Goal: Information Seeking & Learning: Learn about a topic

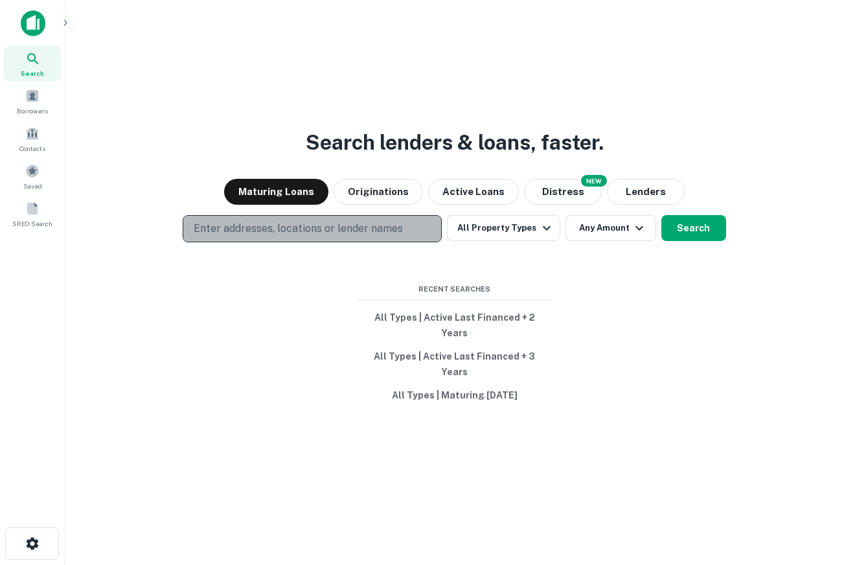
click at [323, 237] on p "Enter addresses, locations or lender names" at bounding box center [298, 229] width 209 height 16
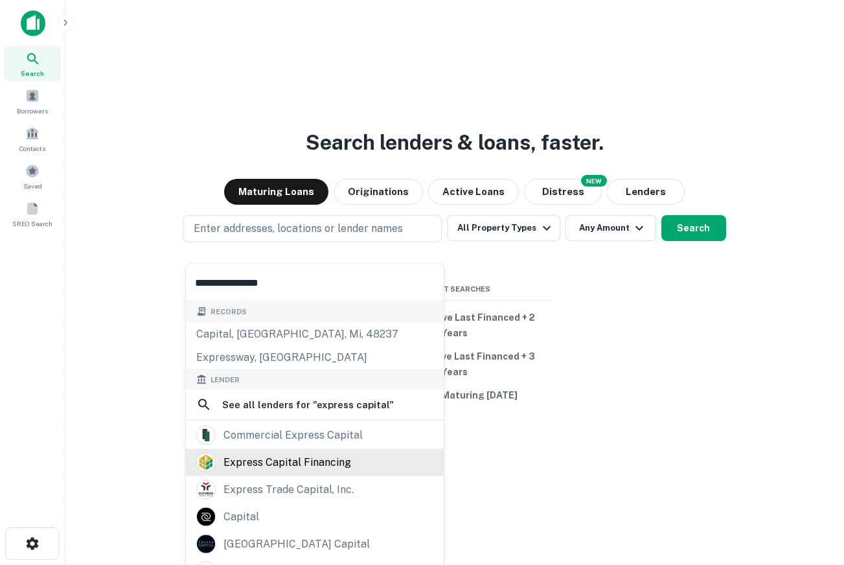
type input "**********"
click at [358, 465] on div "express capital financing" at bounding box center [314, 462] width 237 height 19
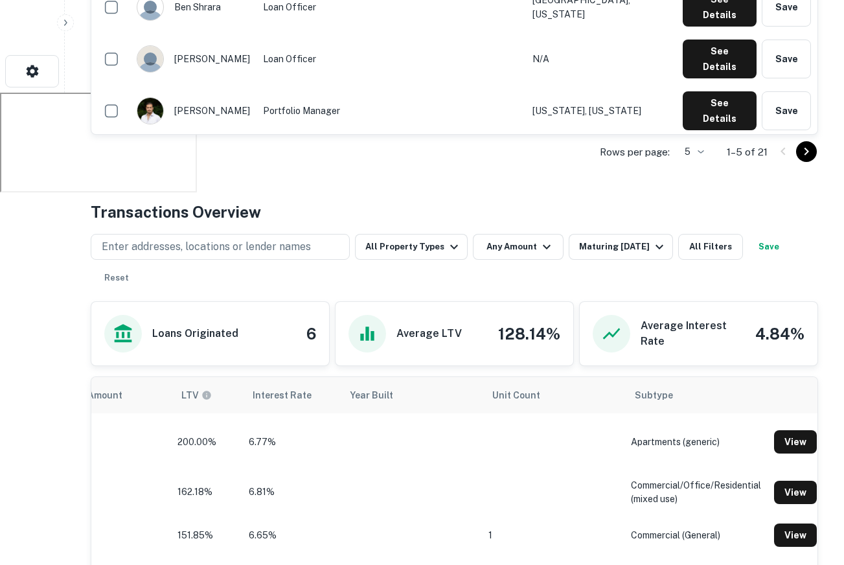
scroll to position [463, 0]
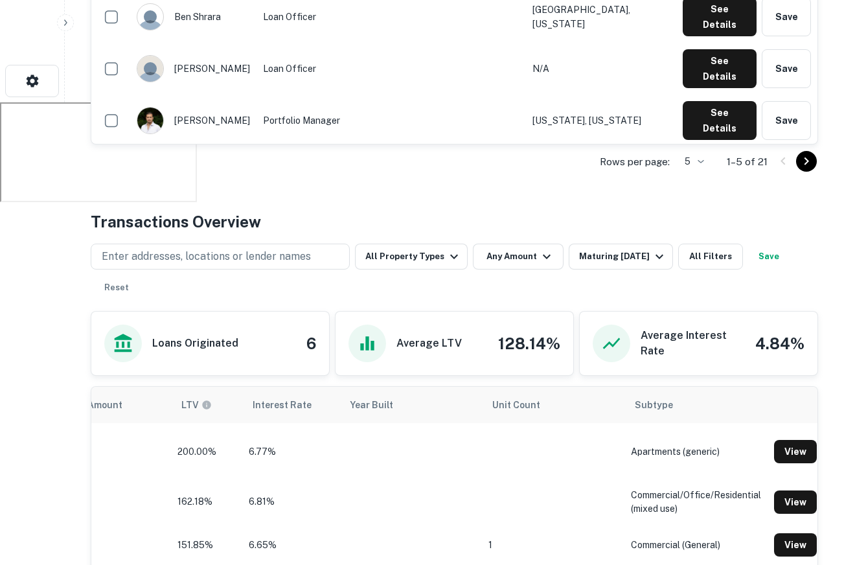
click at [630, 241] on div "Enter addresses, locations or lender names All Property Types Any Amount Maturi…" at bounding box center [455, 266] width 728 height 67
click at [632, 265] on button "Maturing In 1 Year" at bounding box center [621, 257] width 104 height 26
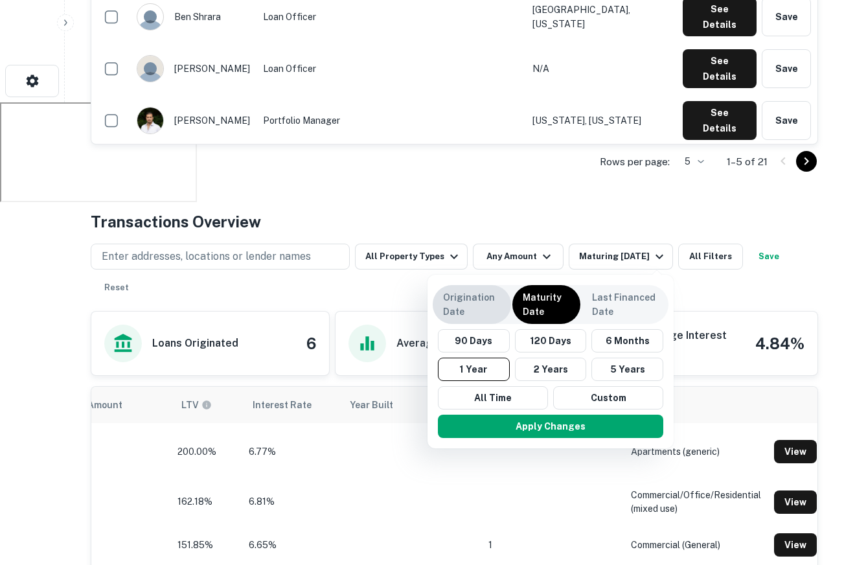
click at [507, 306] on div "Origination Date" at bounding box center [472, 304] width 78 height 39
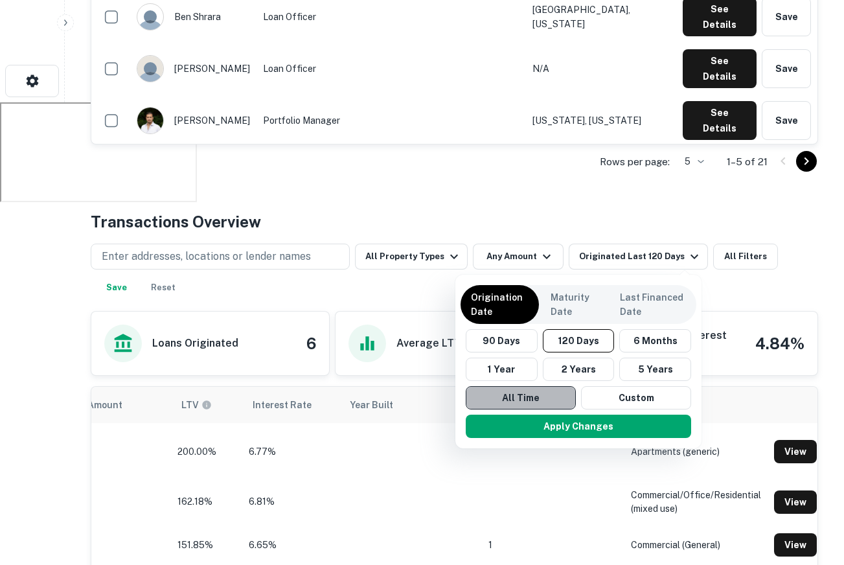
click at [518, 396] on button "All Time" at bounding box center [521, 397] width 110 height 23
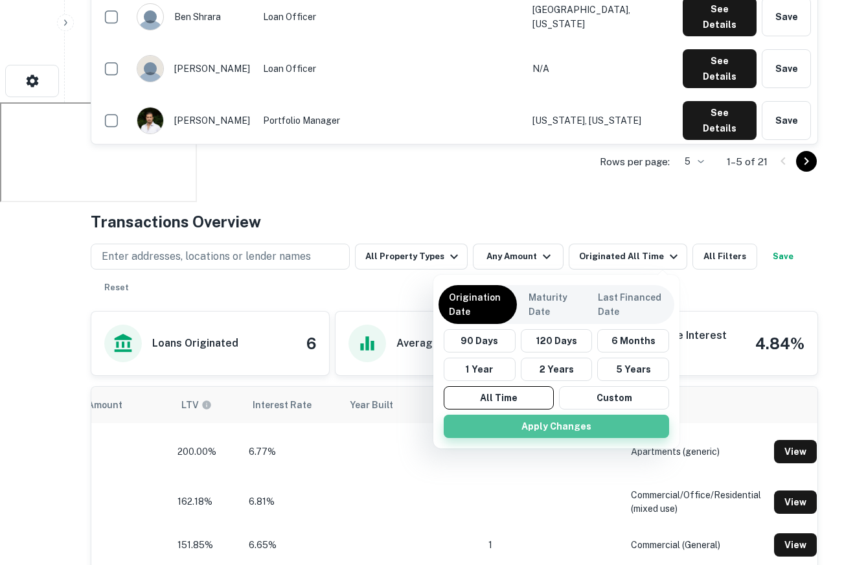
click at [528, 423] on button "Apply Changes" at bounding box center [557, 426] width 226 height 23
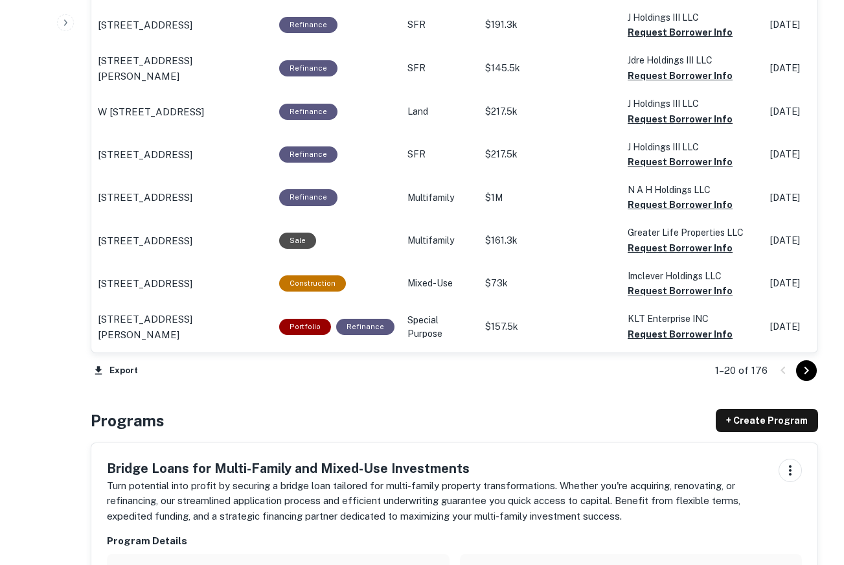
scroll to position [1420, 0]
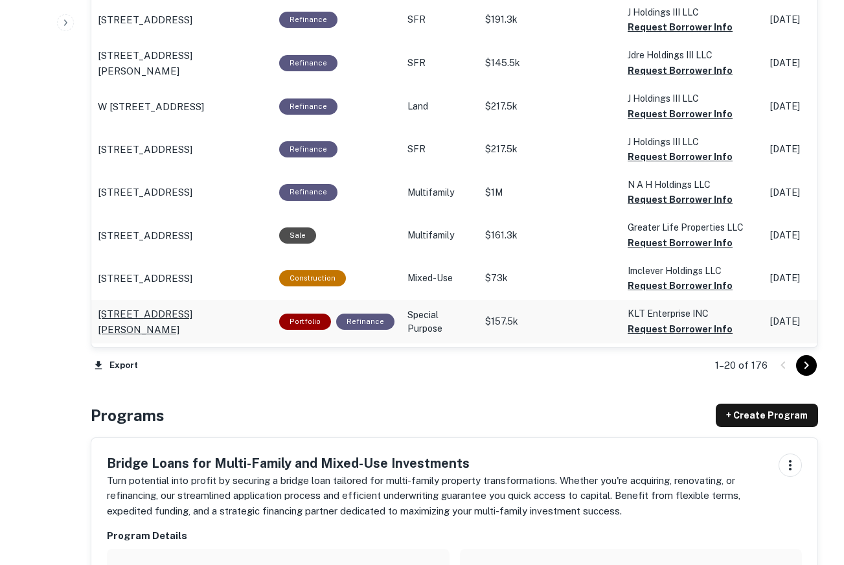
click at [151, 317] on p "17058 Dixie Hwy Hazel Crest, IL 60429" at bounding box center [182, 322] width 169 height 30
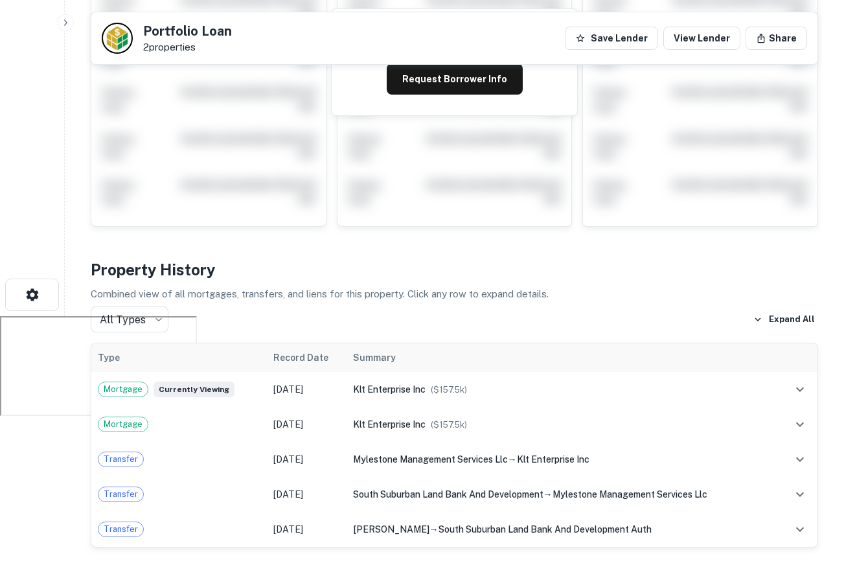
scroll to position [253, 0]
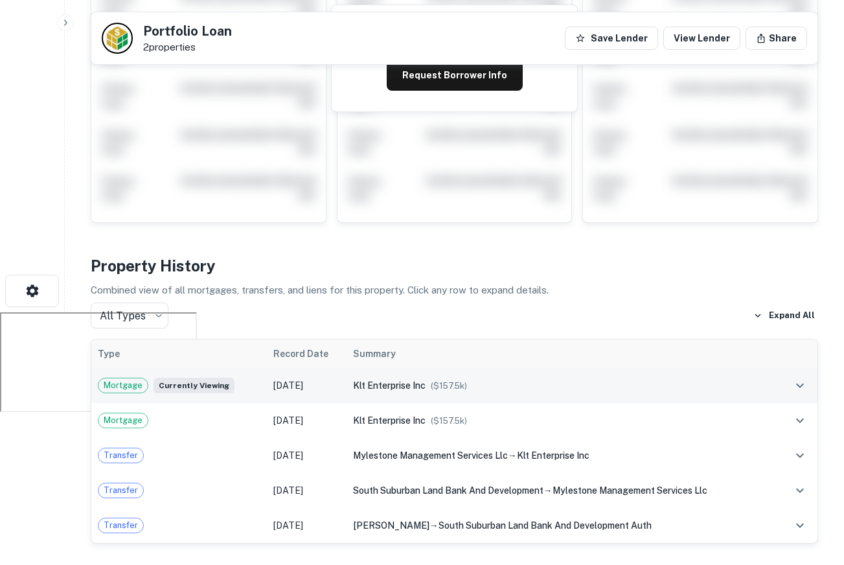
click at [451, 381] on span "($ 157.5k )" at bounding box center [449, 386] width 36 height 10
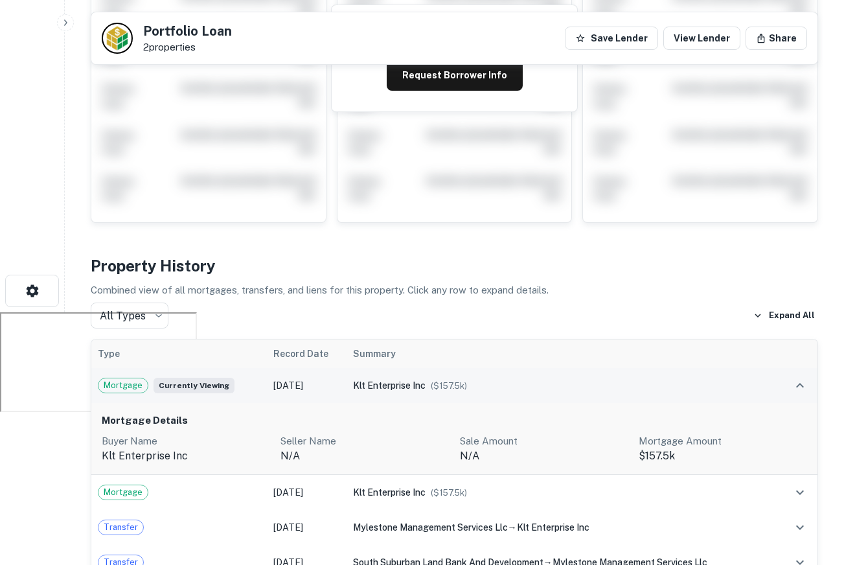
click at [451, 381] on span "($ 157.5k )" at bounding box center [449, 386] width 36 height 10
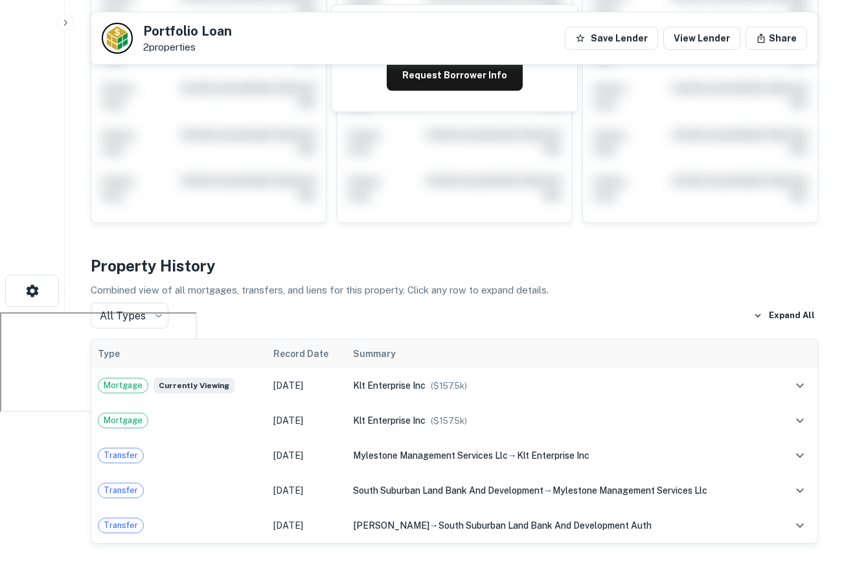
scroll to position [0, 0]
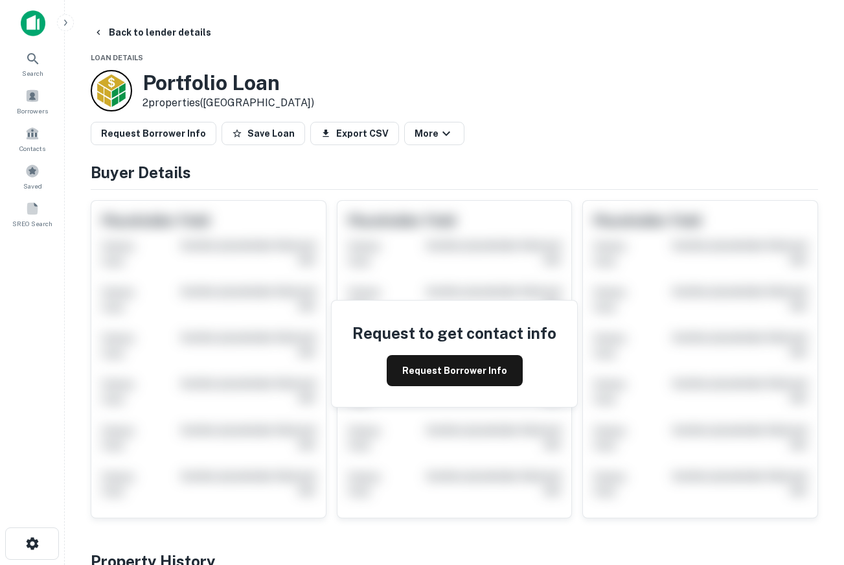
click at [25, 15] on img at bounding box center [33, 23] width 25 height 26
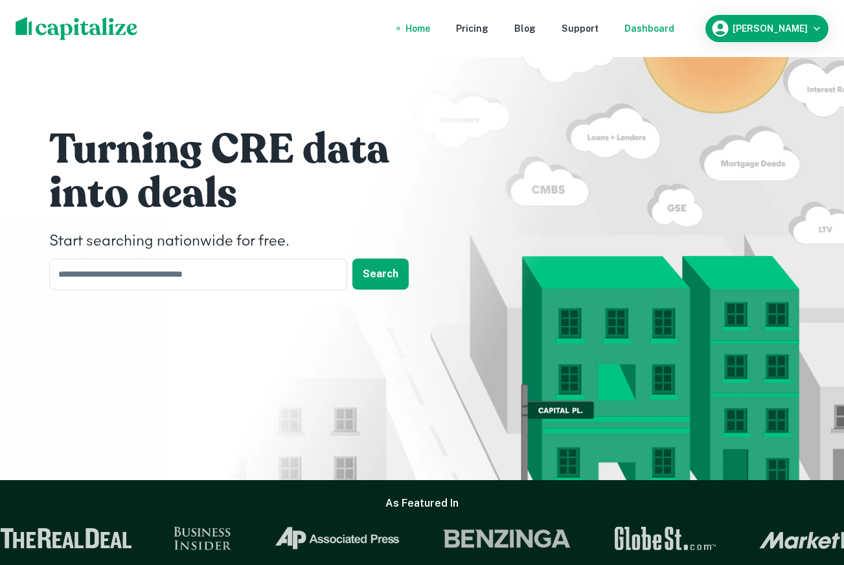
click at [658, 25] on div "Dashboard" at bounding box center [650, 28] width 50 height 14
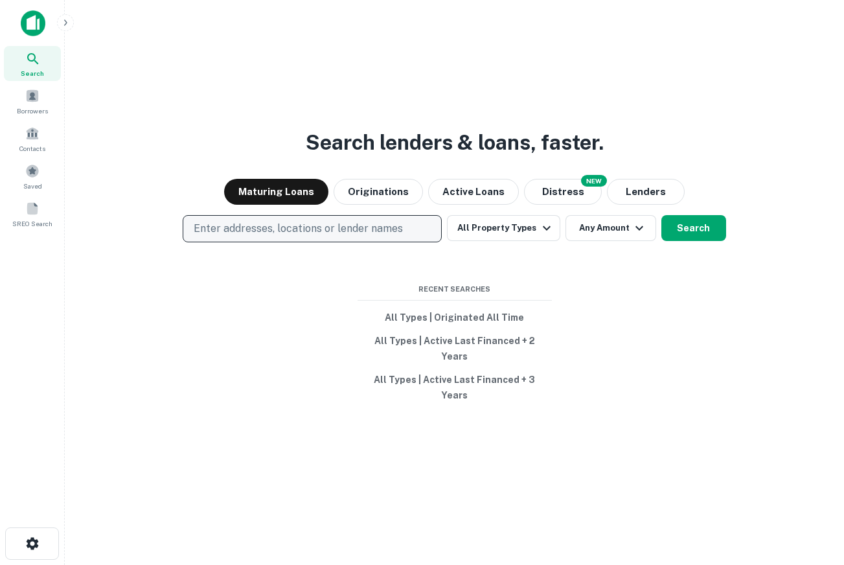
click at [310, 242] on button "Enter addresses, locations or lender names" at bounding box center [312, 228] width 259 height 27
type input "*******"
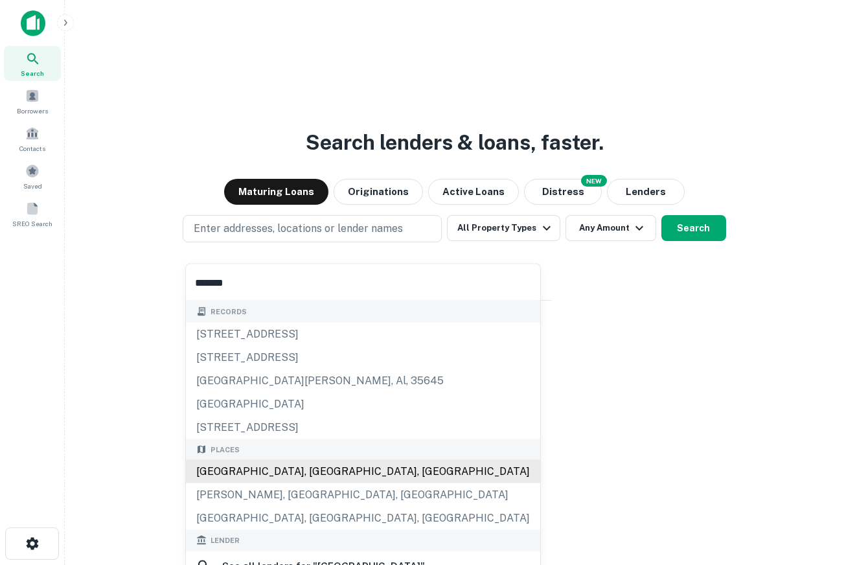
click at [397, 465] on div "Houston, TX, USA" at bounding box center [363, 471] width 354 height 23
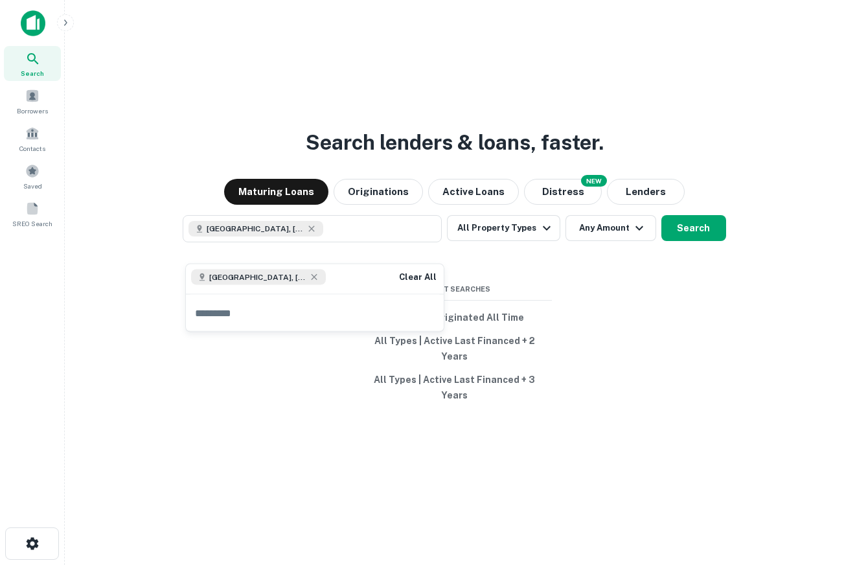
click at [506, 286] on div "Search lenders & loans, faster. Maturing Loans Originations Active Loans NEW Di…" at bounding box center [454, 313] width 759 height 565
click at [526, 241] on button "All Property Types" at bounding box center [503, 228] width 113 height 26
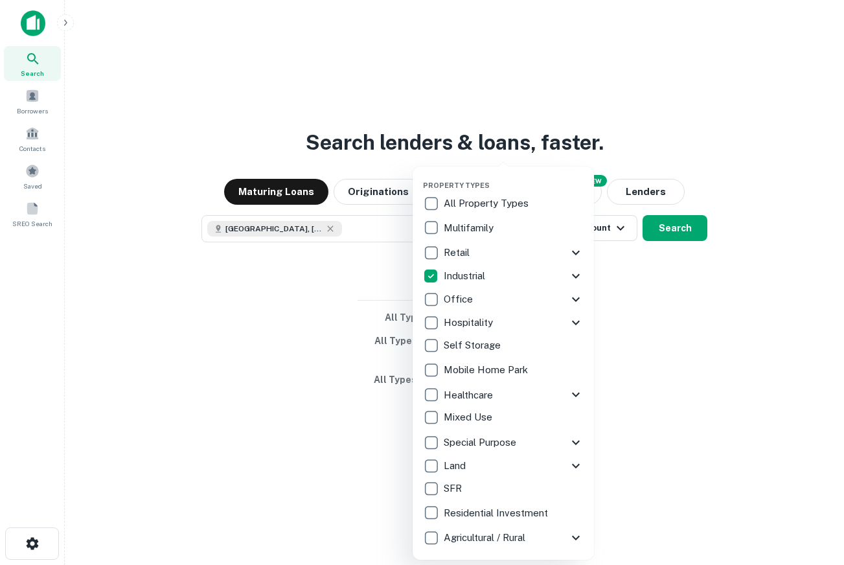
click at [686, 231] on div at bounding box center [422, 282] width 844 height 565
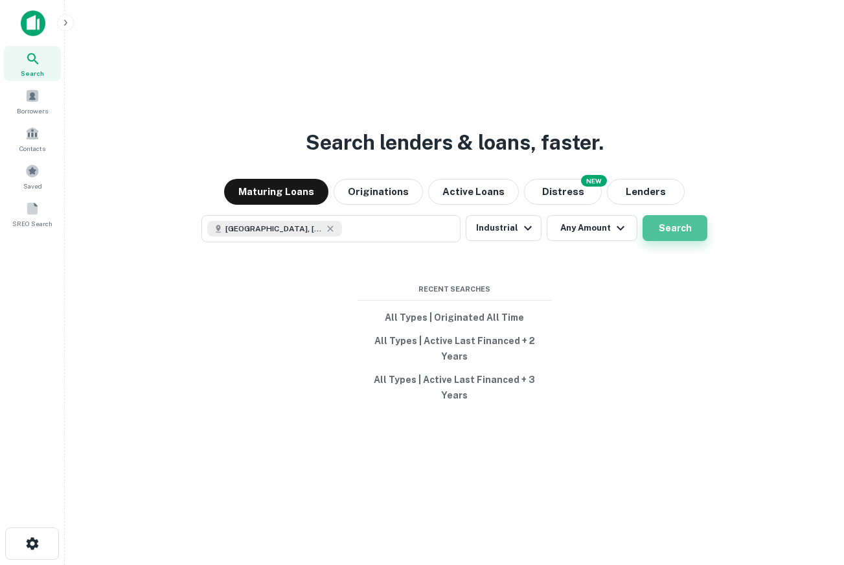
click at [676, 241] on button "Search" at bounding box center [675, 228] width 65 height 26
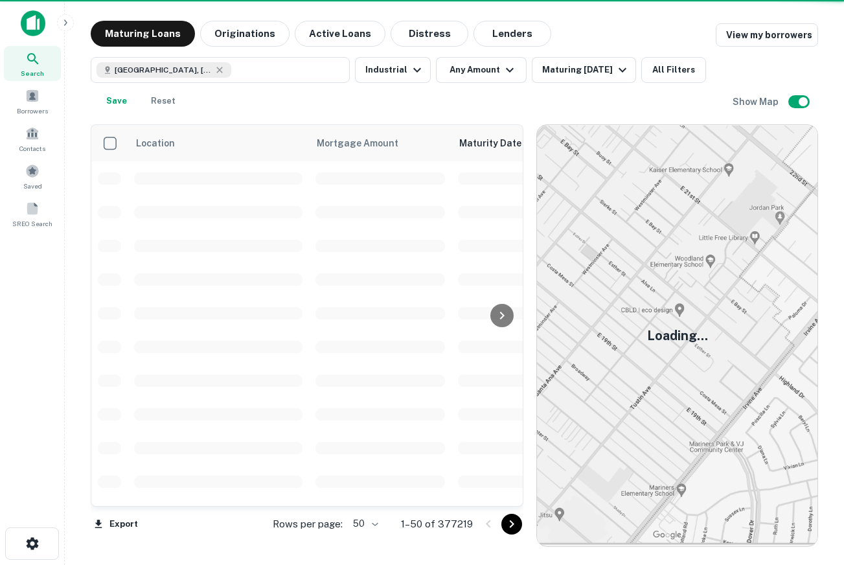
scroll to position [167, 0]
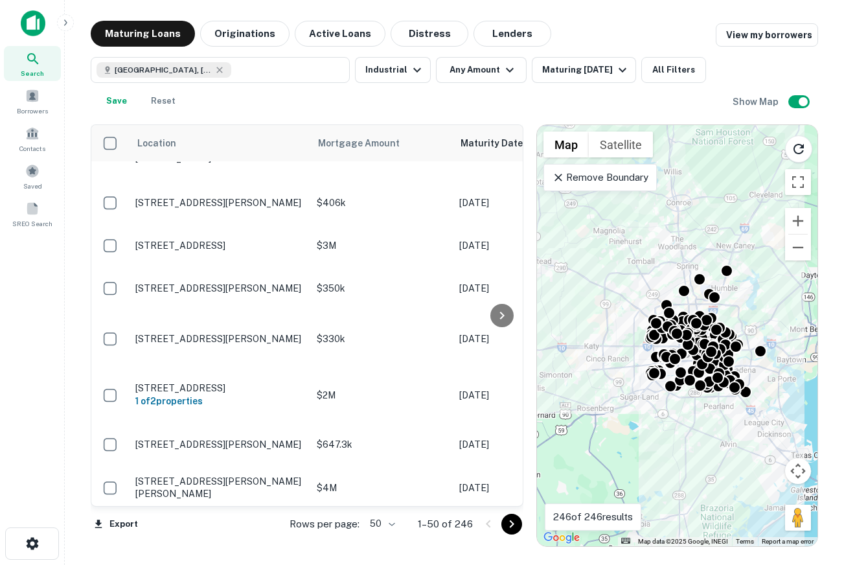
click at [635, 183] on p "Remove Boundary" at bounding box center [600, 178] width 97 height 16
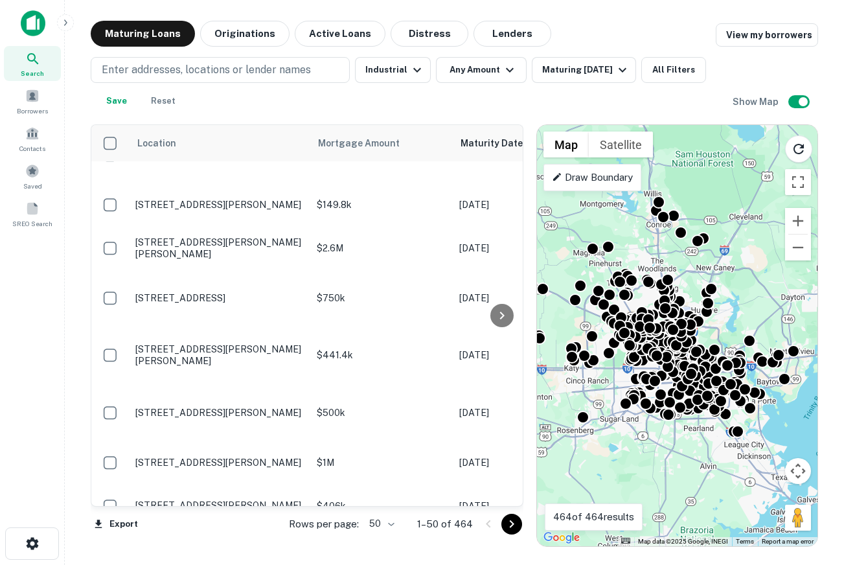
drag, startPoint x: 661, startPoint y: 250, endPoint x: 638, endPoint y: 272, distance: 32.1
click at [638, 272] on div "To activate drag with keyboard, press Alt + Enter. Once in keyboard drag state,…" at bounding box center [677, 335] width 281 height 421
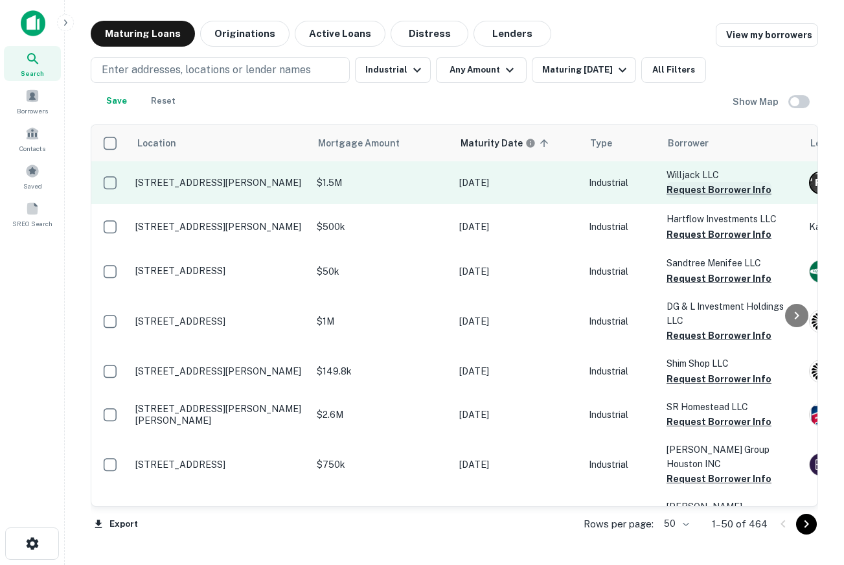
click at [684, 189] on button "Request Borrower Info" at bounding box center [719, 190] width 105 height 16
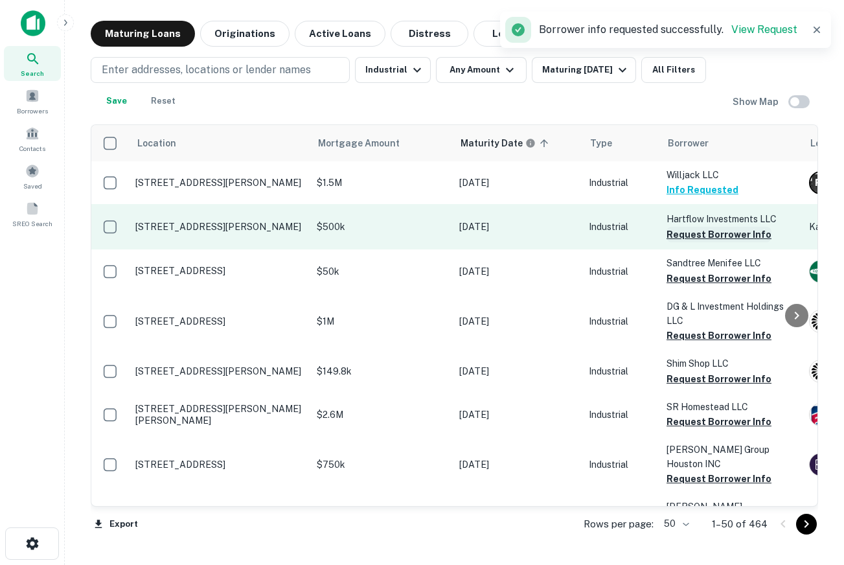
click at [702, 237] on button "Request Borrower Info" at bounding box center [719, 235] width 105 height 16
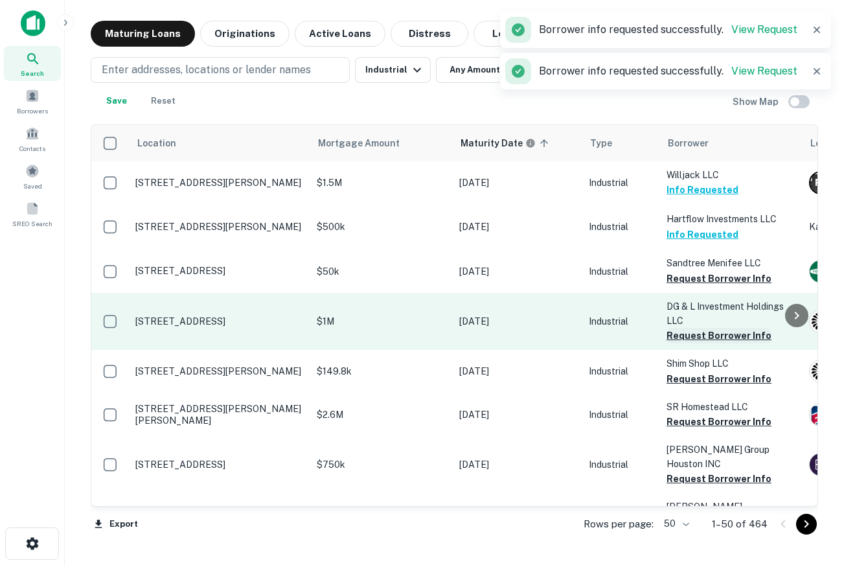
click at [708, 336] on button "Request Borrower Info" at bounding box center [719, 336] width 105 height 16
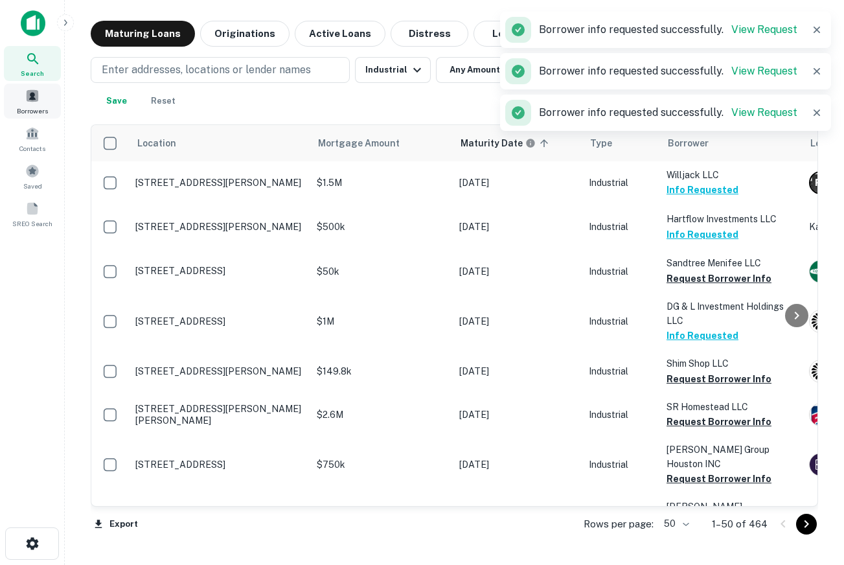
click at [31, 102] on div "Borrowers" at bounding box center [32, 101] width 57 height 35
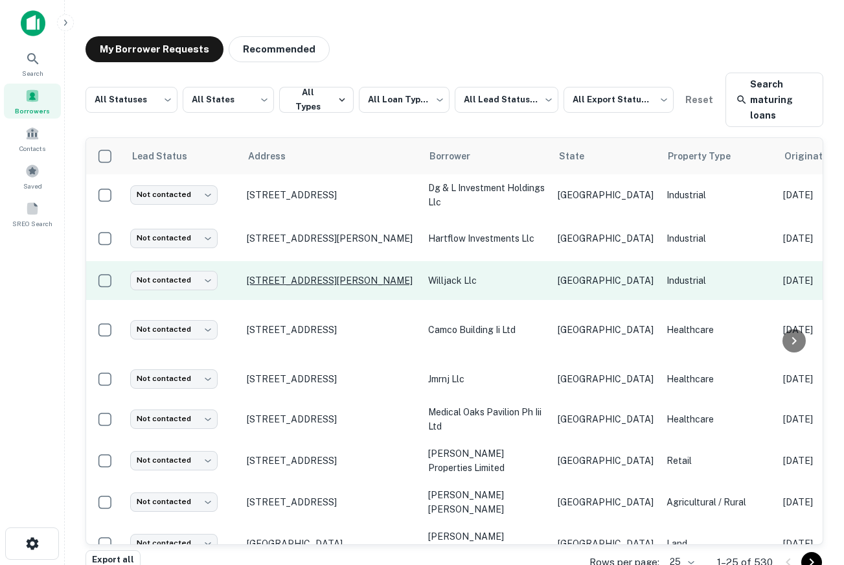
click at [340, 286] on p "5508 Clara Rd Houston, TX 77041" at bounding box center [331, 281] width 169 height 12
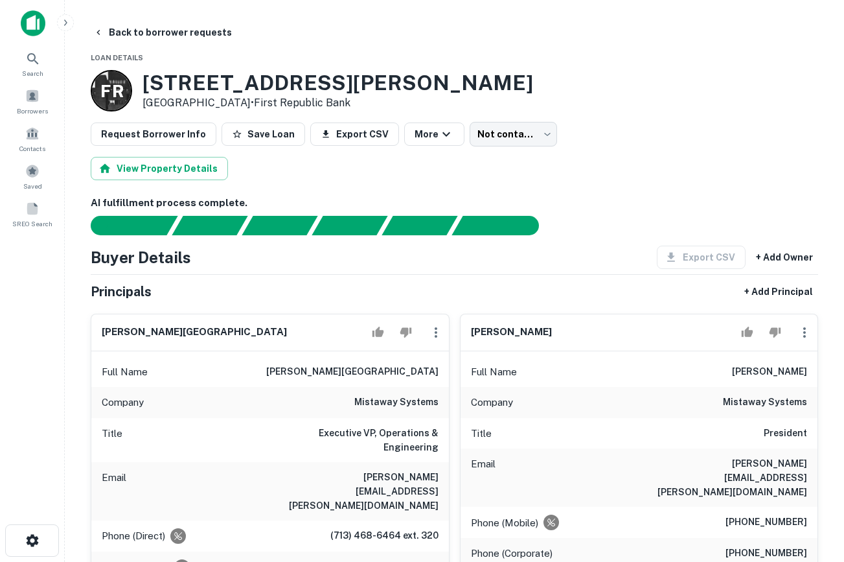
click at [28, 21] on img at bounding box center [33, 23] width 25 height 26
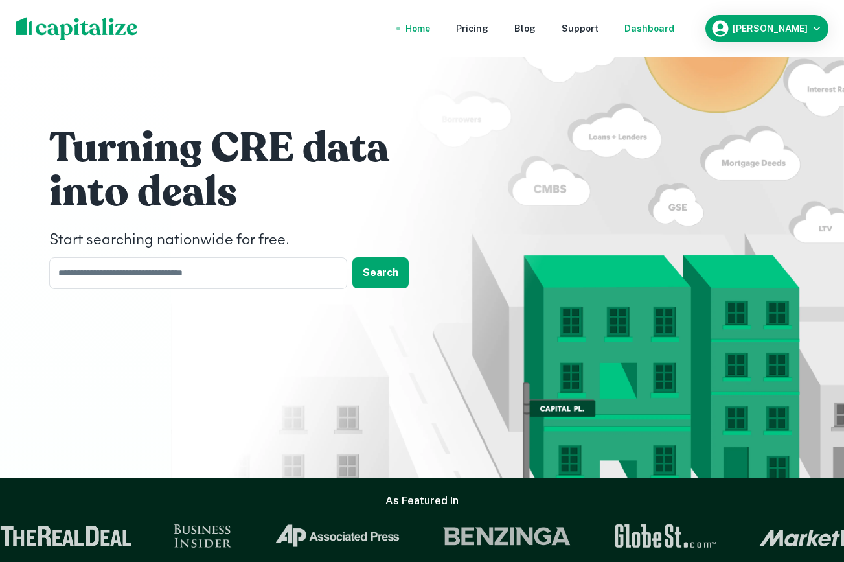
click at [675, 23] on div "Dashboard" at bounding box center [650, 28] width 50 height 14
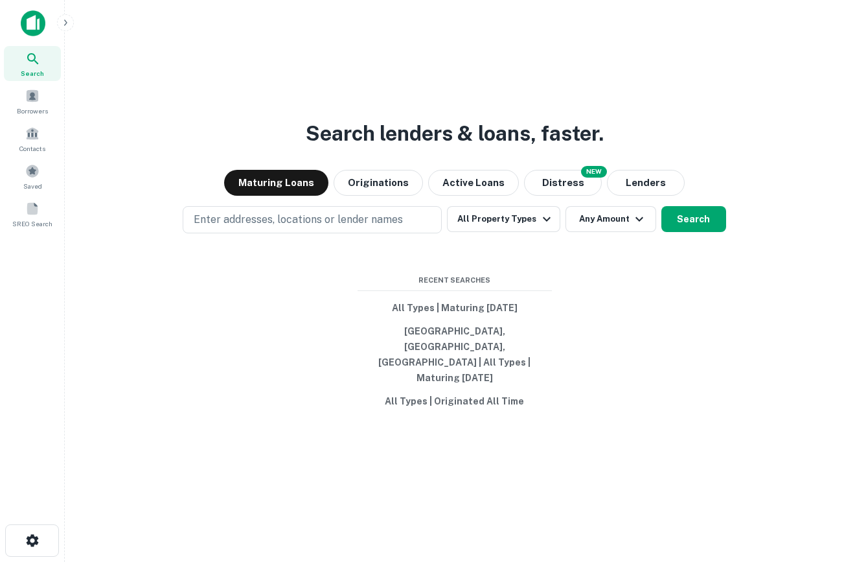
drag, startPoint x: 210, startPoint y: 108, endPoint x: 612, endPoint y: 169, distance: 407.0
click at [612, 169] on div "Search lenders & loans, faster. Maturing Loans Originations Active Loans NEW Di…" at bounding box center [454, 312] width 759 height 562
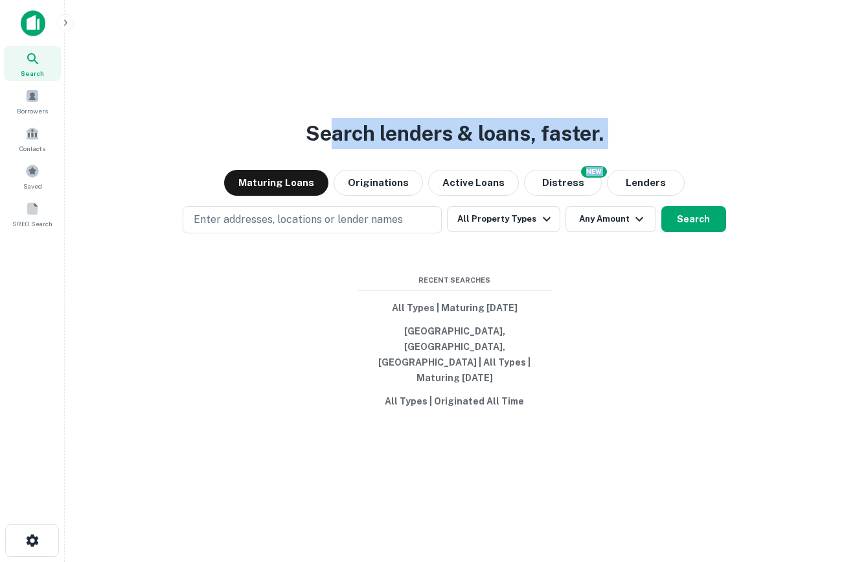
drag, startPoint x: 677, startPoint y: 161, endPoint x: 333, endPoint y: 161, distance: 343.5
click at [333, 161] on div "Search lenders & loans, faster. Maturing Loans Originations Active Loans NEW Di…" at bounding box center [454, 312] width 759 height 562
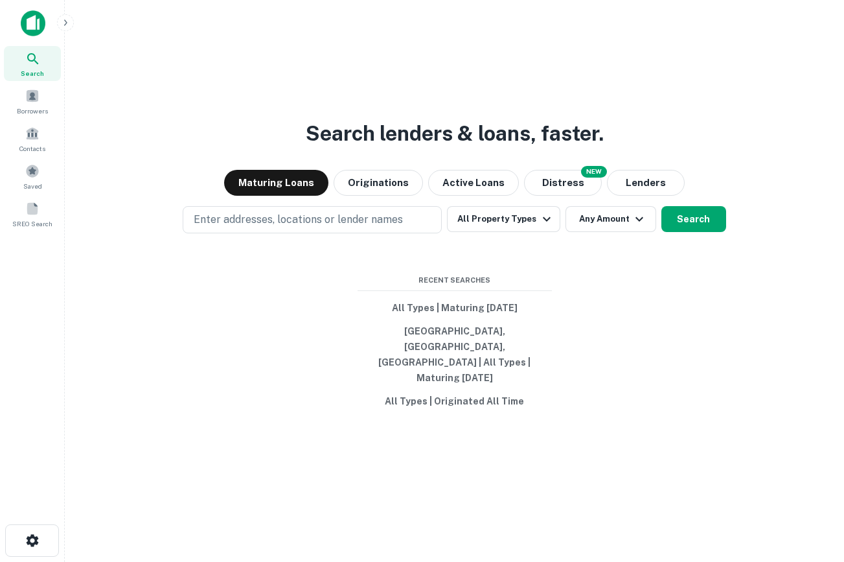
click at [268, 141] on div "Search lenders & loans, faster. Maturing Loans Originations Active Loans NEW Di…" at bounding box center [454, 312] width 759 height 562
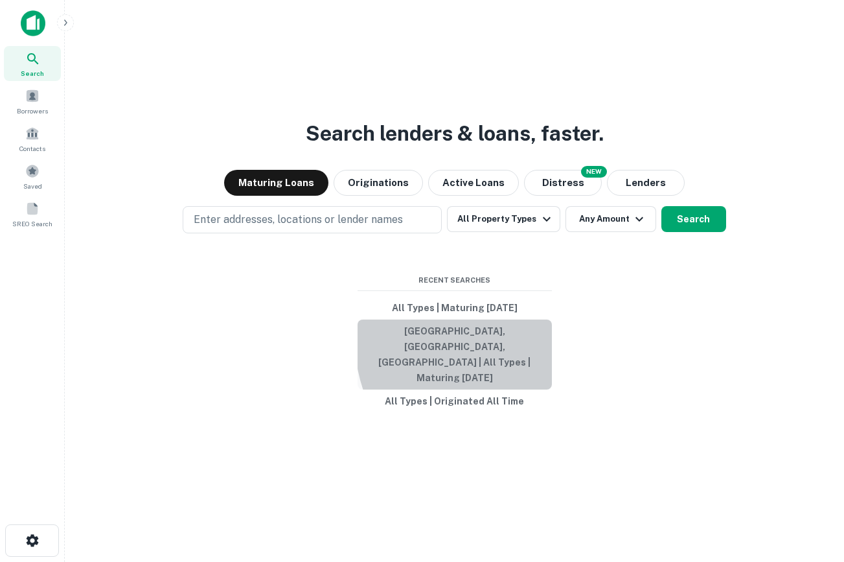
click at [506, 356] on button "Houston, TX, USA | All Types | Maturing In 1 Year" at bounding box center [455, 355] width 194 height 70
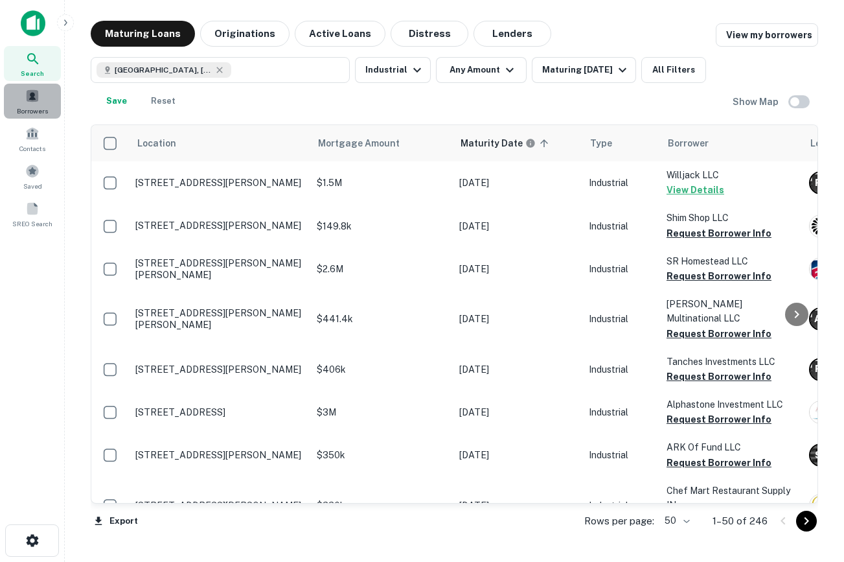
click at [30, 106] on span "Borrowers" at bounding box center [32, 111] width 31 height 10
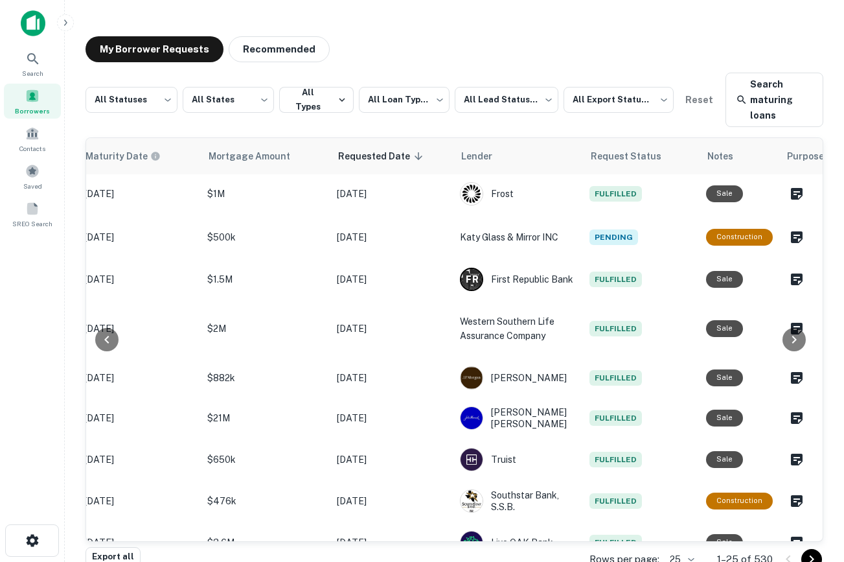
scroll to position [1, 0]
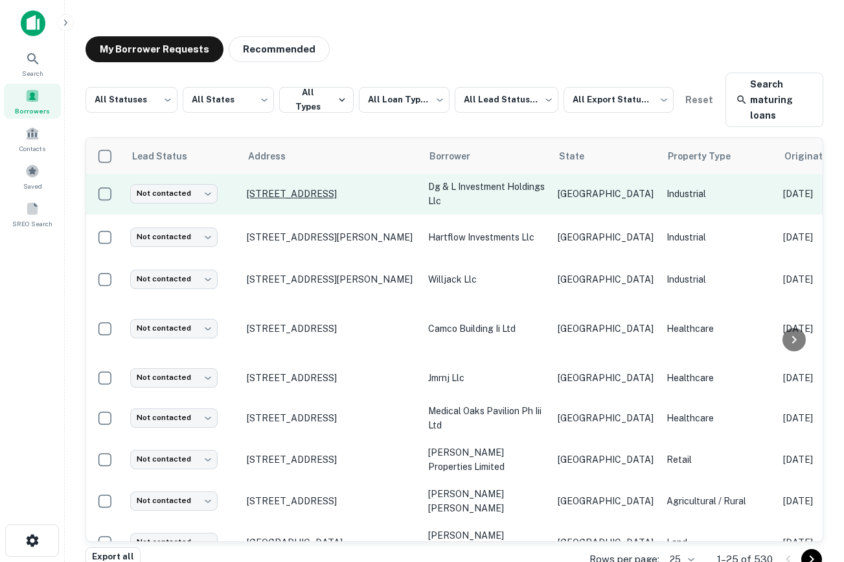
click at [298, 189] on p "[STREET_ADDRESS]" at bounding box center [331, 194] width 169 height 12
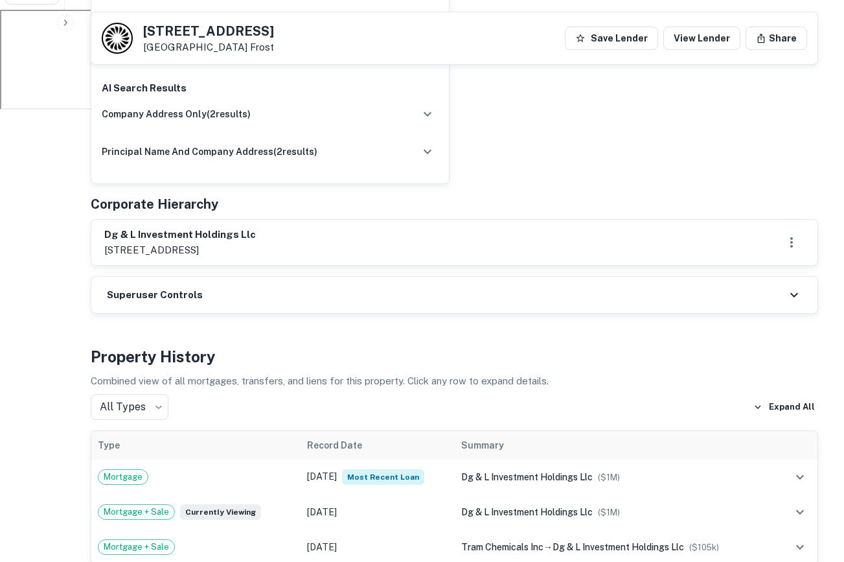
scroll to position [651, 0]
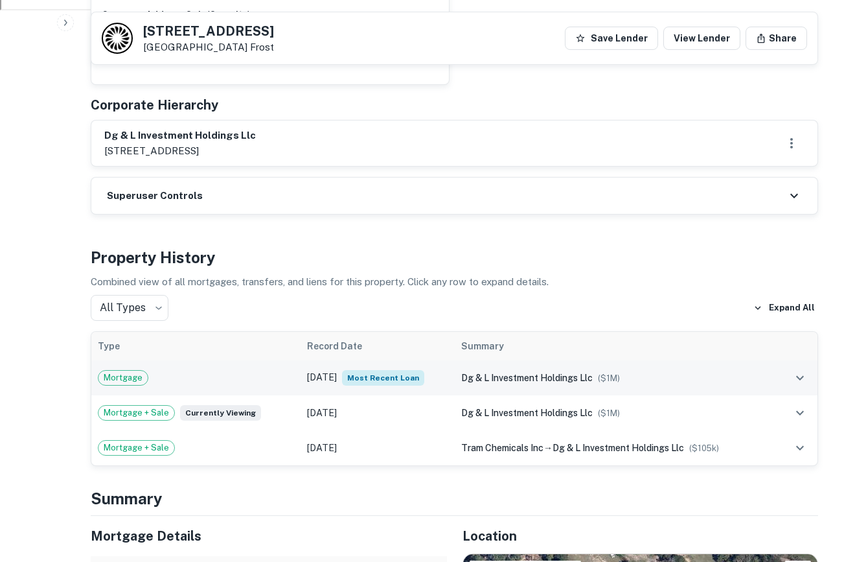
click at [568, 360] on td "dg & l investment holdings llc ($ 1M )" at bounding box center [615, 377] width 321 height 35
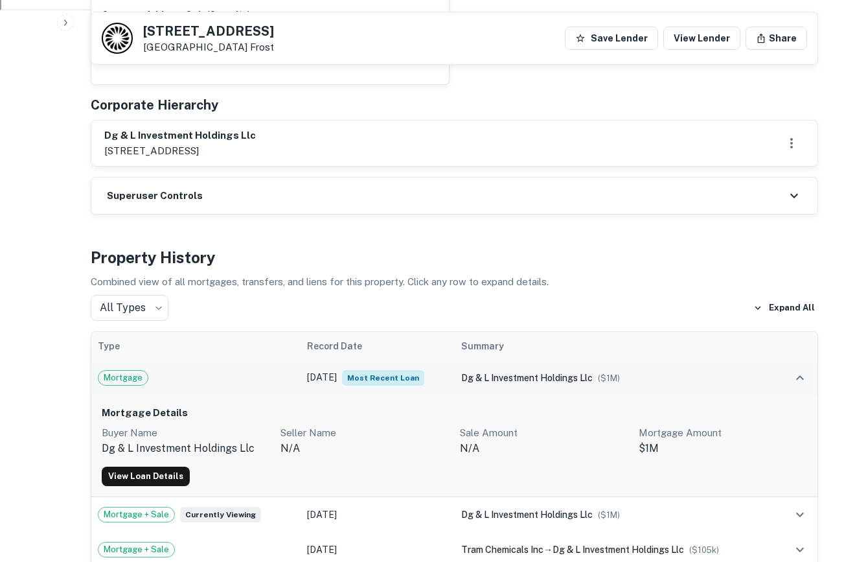
click at [592, 373] on span "dg & l investment holdings llc" at bounding box center [527, 378] width 132 height 10
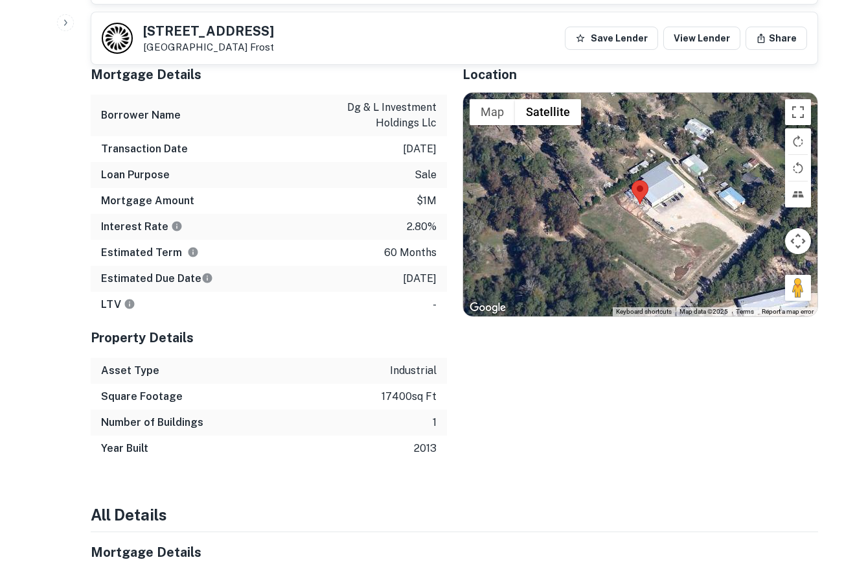
scroll to position [0, 0]
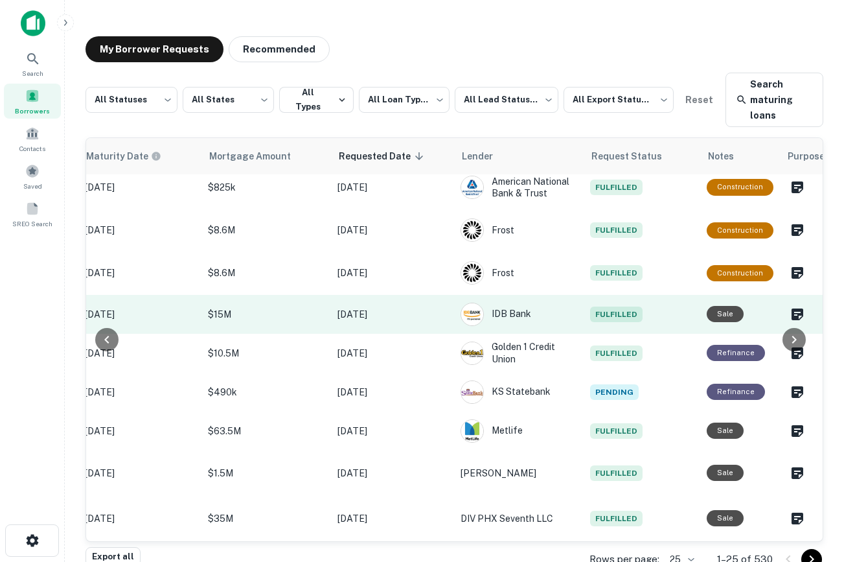
scroll to position [679, 0]
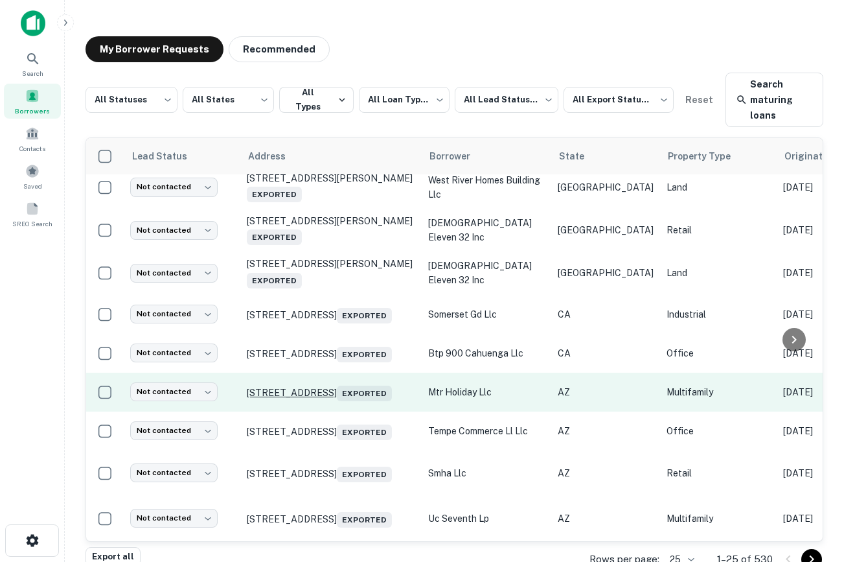
click at [319, 383] on p "[STREET_ADDRESS] Exported" at bounding box center [331, 392] width 169 height 18
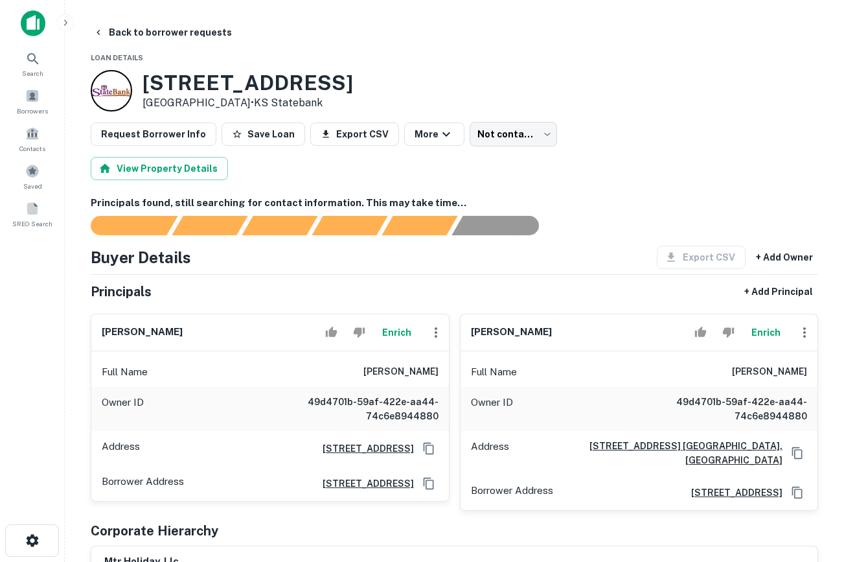
click at [36, 20] on img at bounding box center [33, 23] width 25 height 26
